Goal: Task Accomplishment & Management: Manage account settings

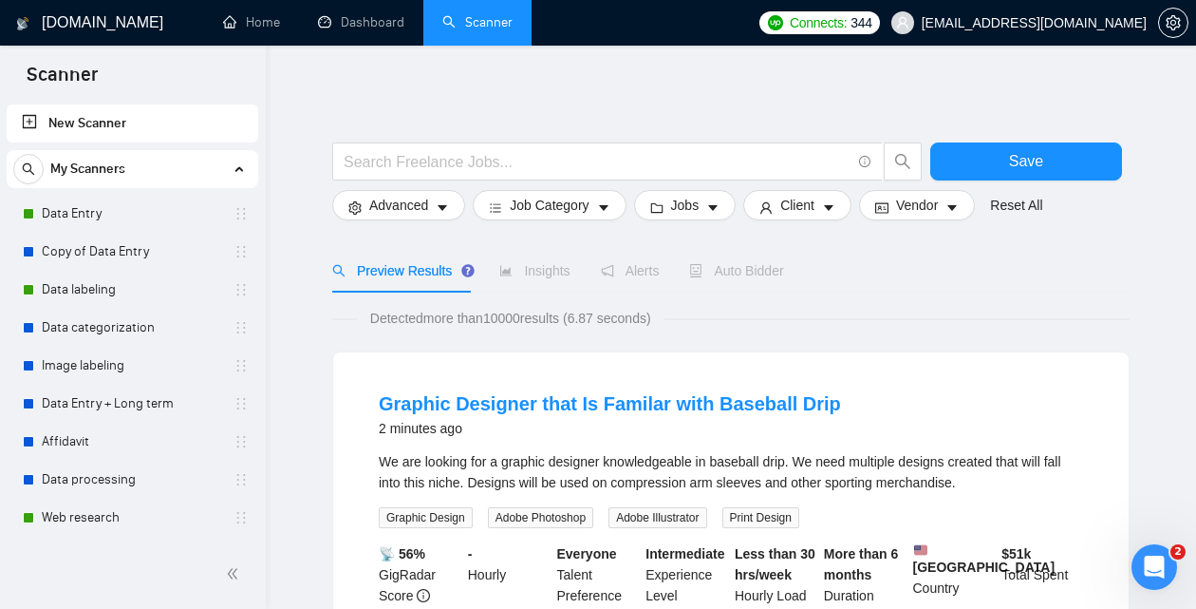
scroll to position [212, 0]
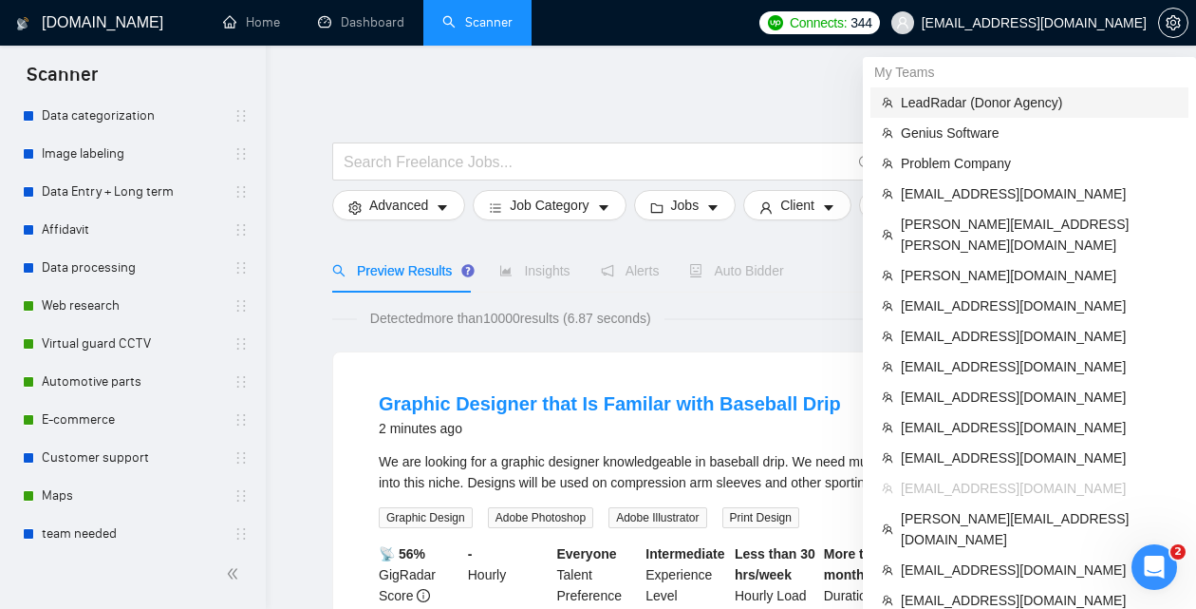
click at [1008, 98] on span "LeadRadar (Donor Agency)" at bounding box center [1039, 102] width 276 height 21
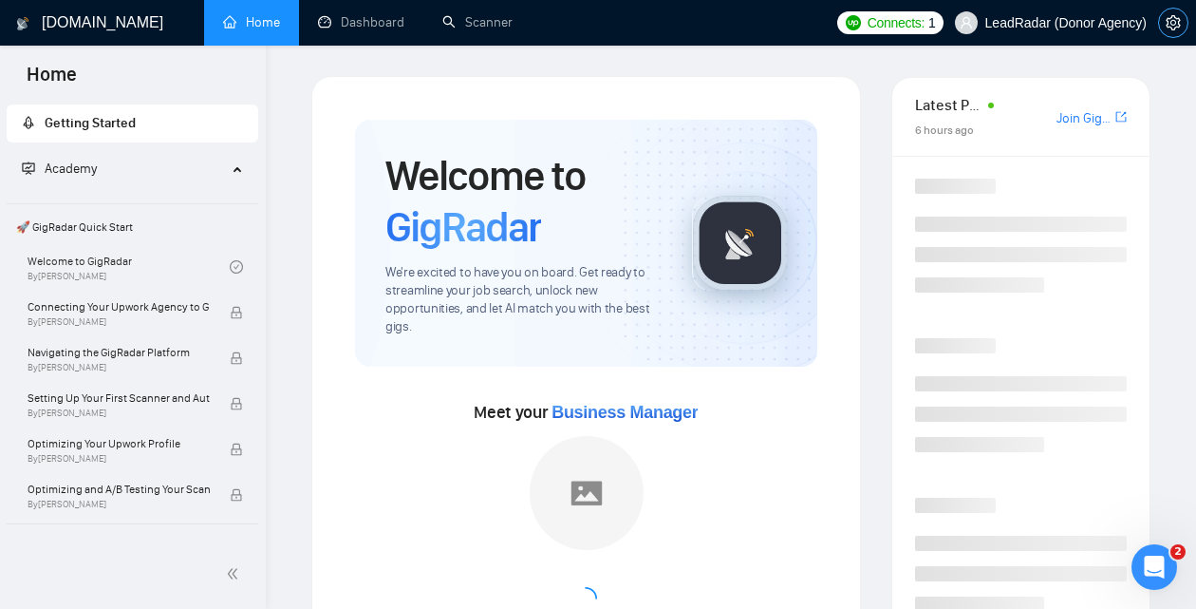
click at [1177, 22] on icon "setting" at bounding box center [1173, 22] width 15 height 15
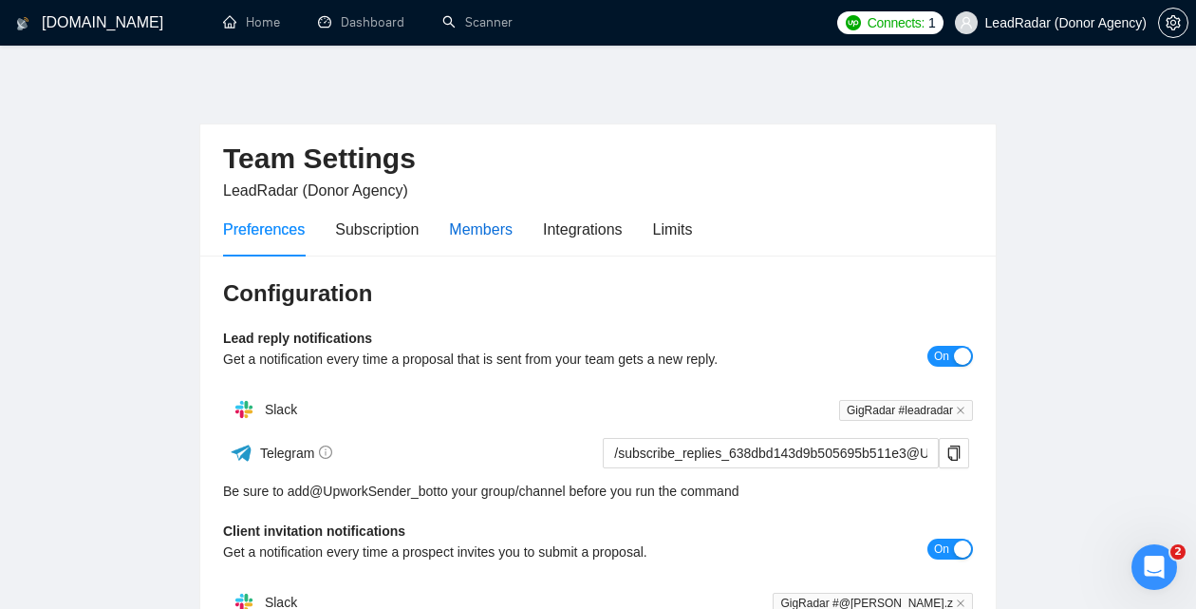
click at [500, 238] on div "Members" at bounding box center [481, 229] width 64 height 24
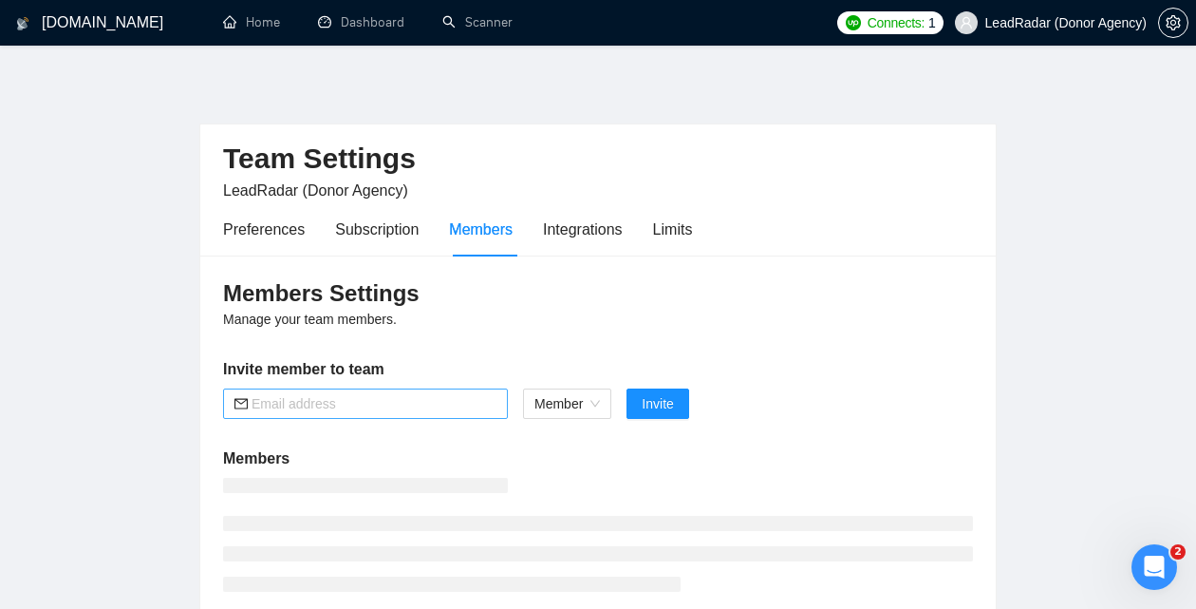
click at [427, 402] on input "text" at bounding box center [374, 403] width 245 height 21
paste input "@[PERSON_NAME] Привіт :wave: Day 2 - 3 Finish “ALL Employee Onboarding” and “Gi…"
type input "@[PERSON_NAME] Привіт :wave: Day 2 - 3 Finish “ALL Employee Onboarding” and “Gi…"
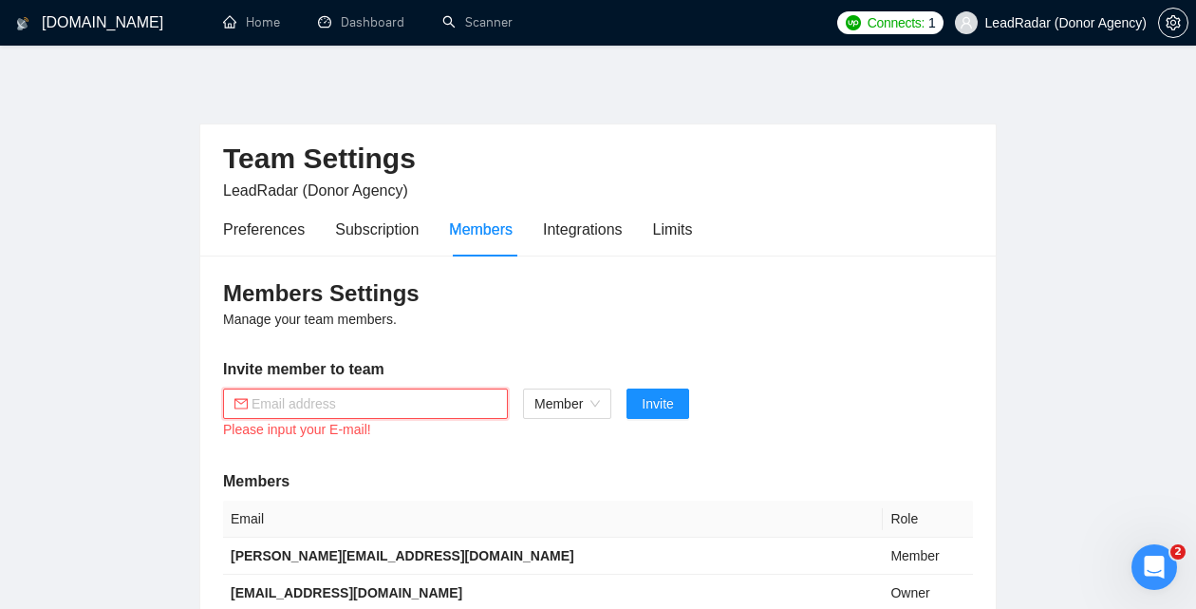
click at [321, 403] on input "text" at bounding box center [374, 403] width 245 height 21
paste input "[PERSON_NAME][EMAIL_ADDRESS][DOMAIN_NAME]"
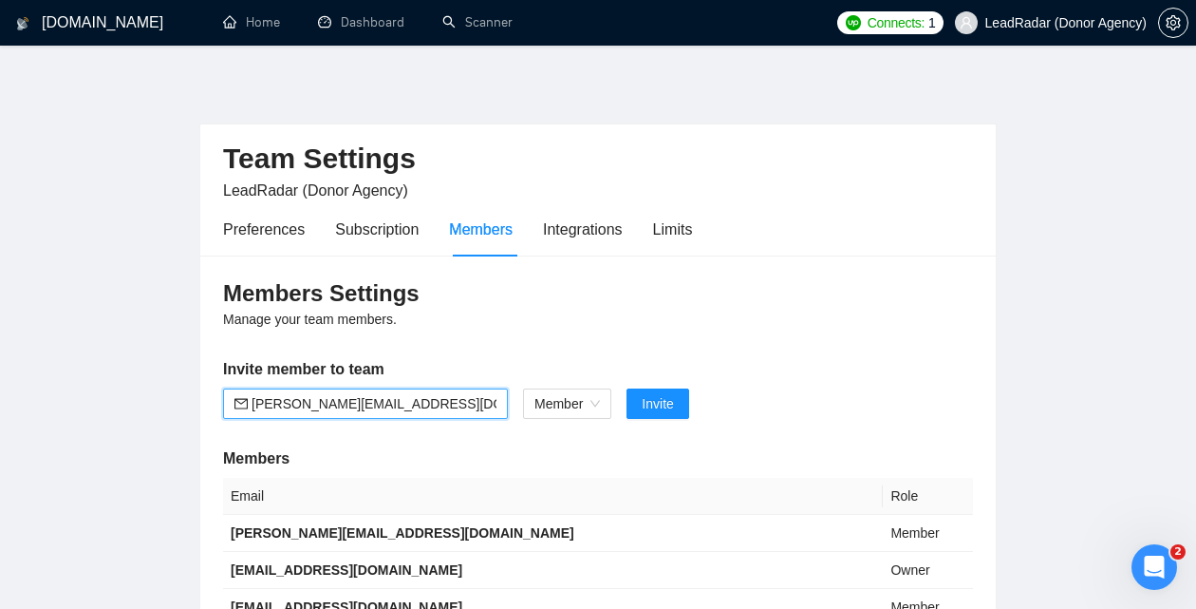
type input "[PERSON_NAME][EMAIL_ADDRESS][DOMAIN_NAME]"
click at [695, 406] on form "[PERSON_NAME][EMAIL_ADDRESS][DOMAIN_NAME] Member Invite" at bounding box center [598, 403] width 750 height 30
click at [673, 406] on span "Invite" at bounding box center [657, 403] width 31 height 21
